Goal: Task Accomplishment & Management: Manage account settings

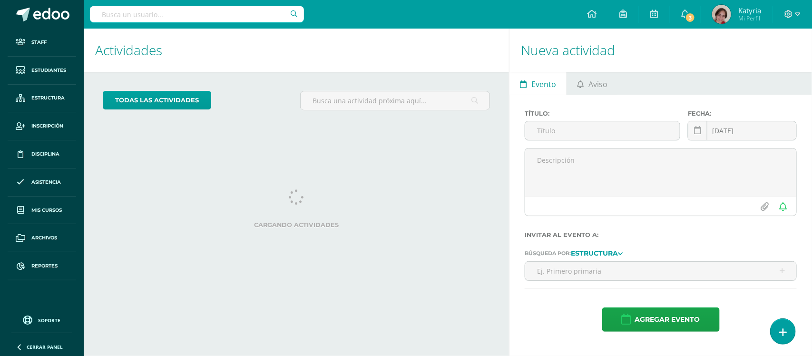
click at [139, 20] on input "text" at bounding box center [197, 14] width 214 height 16
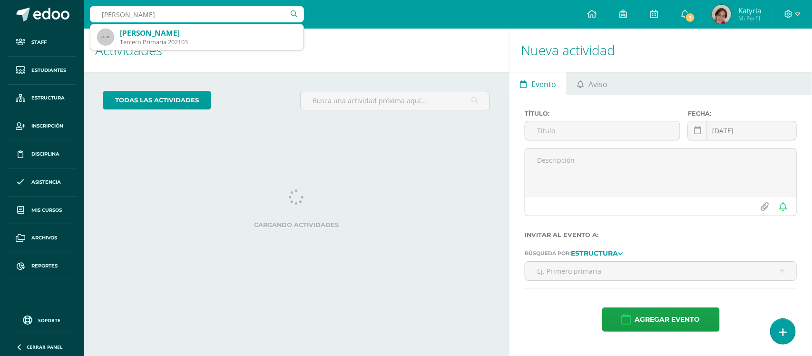
type input "[PERSON_NAME]"
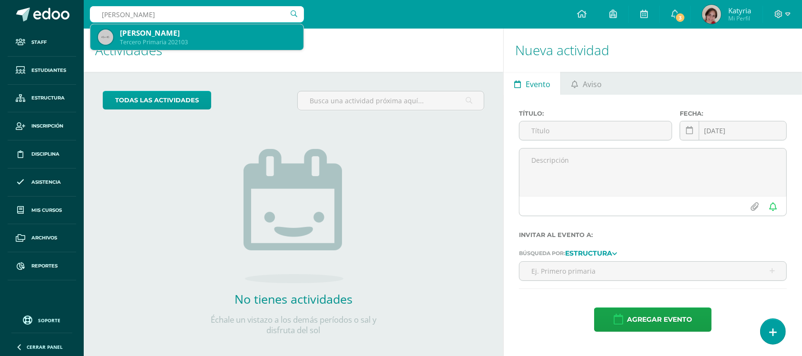
click at [147, 39] on div "Tercero Primaria 202103" at bounding box center [208, 42] width 176 height 8
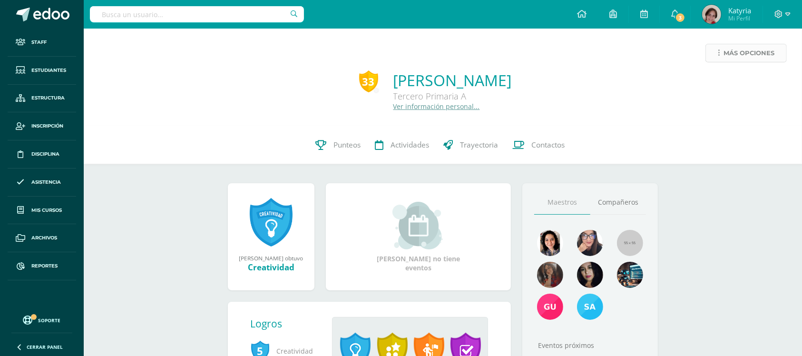
click at [720, 50] on link "Más opciones" at bounding box center [746, 53] width 81 height 19
click at [718, 130] on link "Generar contraseña" at bounding box center [729, 128] width 98 height 15
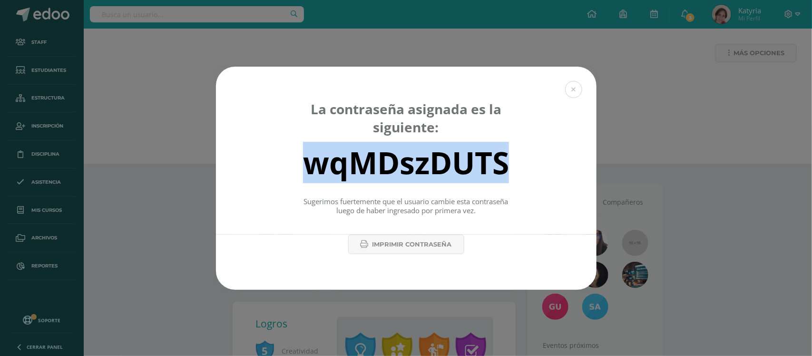
drag, startPoint x: 281, startPoint y: 157, endPoint x: 546, endPoint y: 165, distance: 264.6
click at [546, 165] on div "wqMDszDUTS" at bounding box center [406, 163] width 347 height 38
copy div "wqMDszDUTS"
click at [574, 91] on button at bounding box center [573, 89] width 17 height 17
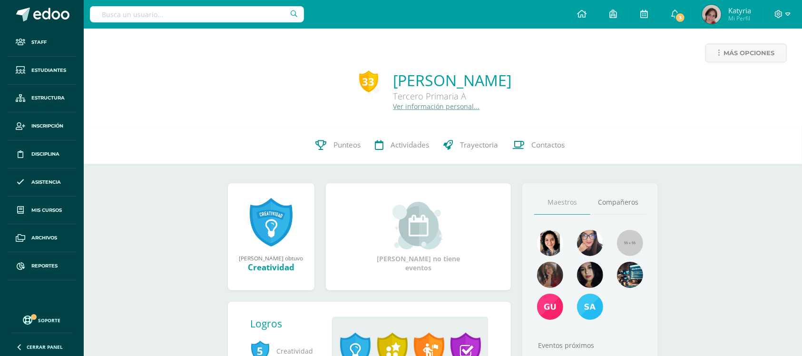
click at [393, 107] on link "Ver información personal..." at bounding box center [436, 106] width 87 height 9
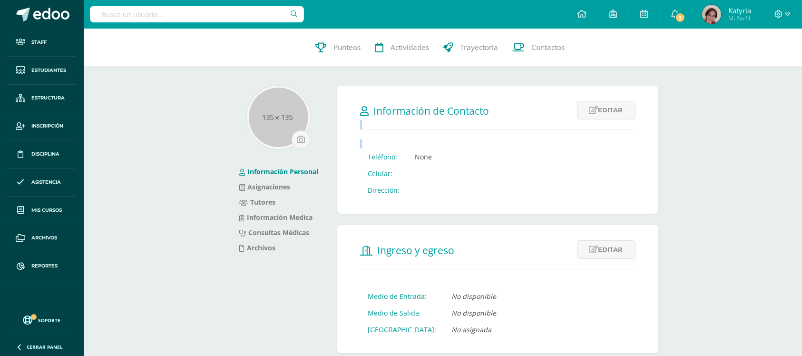
drag, startPoint x: 797, startPoint y: 121, endPoint x: 807, endPoint y: 210, distance: 89.5
click at [802, 210] on html "Staff Estudiantes Estructura Inscripción Disciplina Asistencia Mis cursos Archi…" at bounding box center [401, 344] width 802 height 689
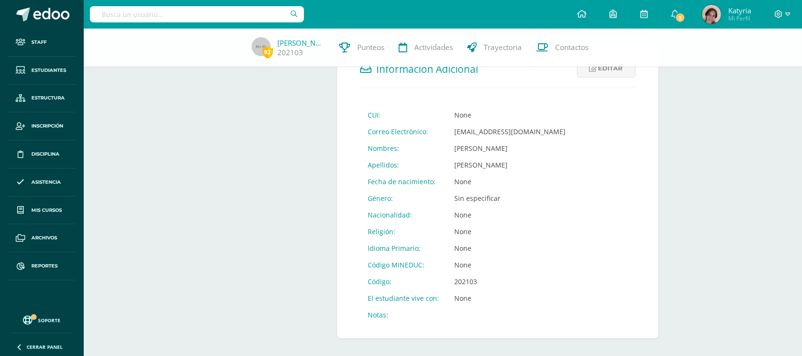
scroll to position [323, 0]
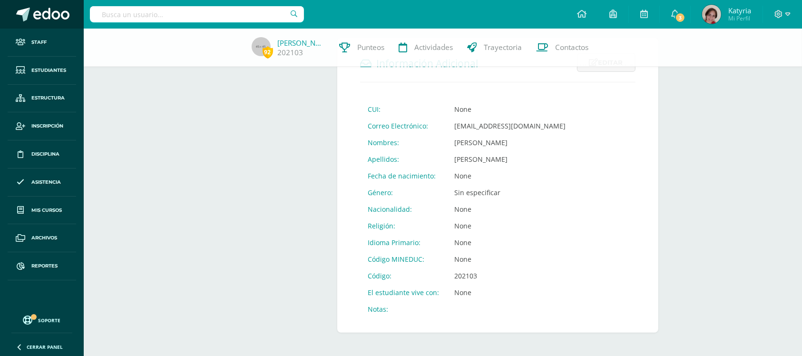
click at [47, 19] on span at bounding box center [51, 15] width 36 height 14
